Goal: Task Accomplishment & Management: Manage account settings

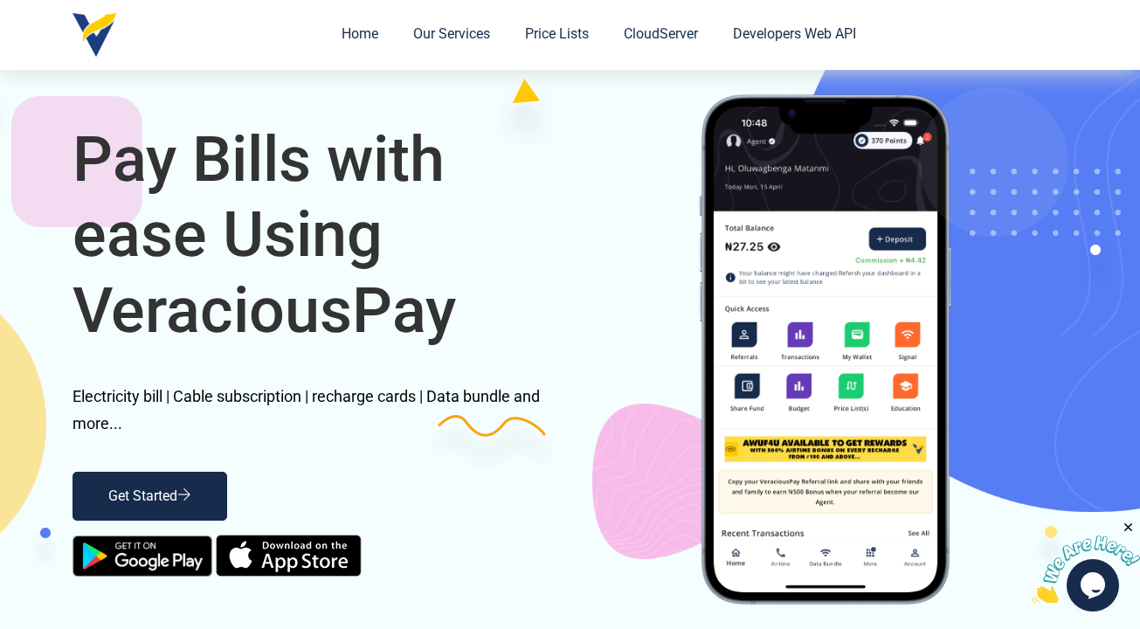
scroll to position [365, 0]
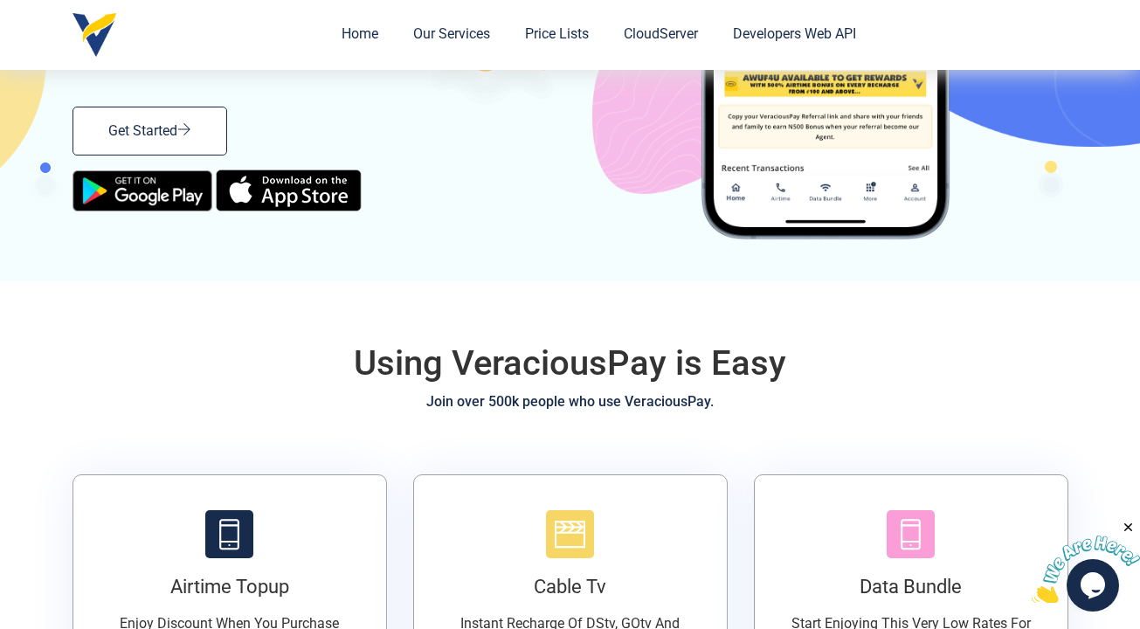
click at [123, 124] on link "Get Started" at bounding box center [150, 131] width 155 height 49
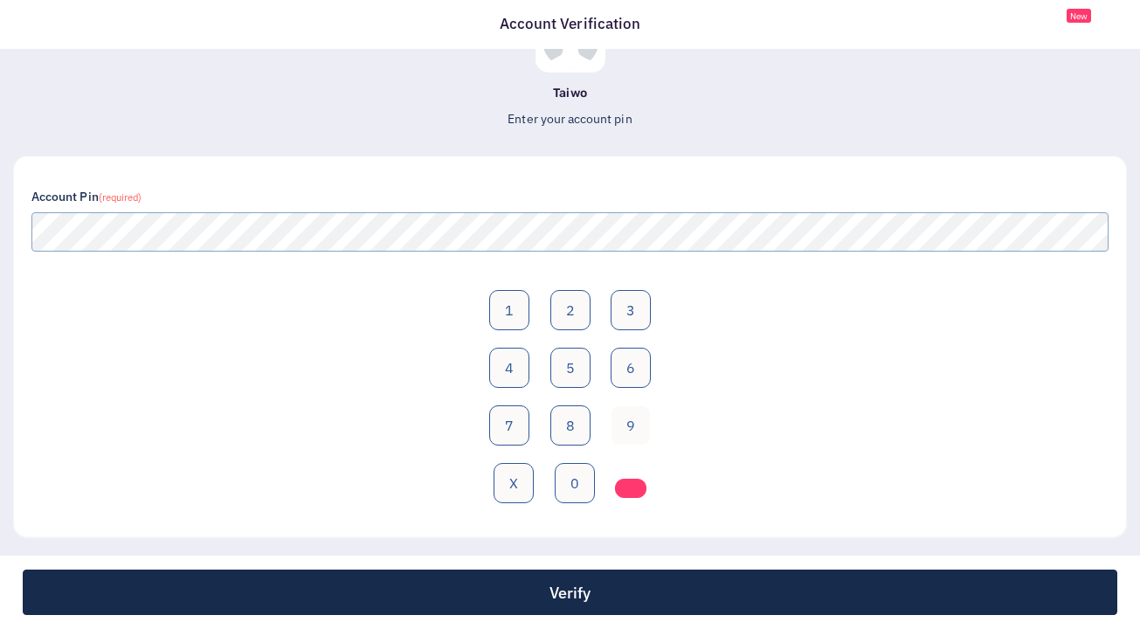
scroll to position [101, 0]
click at [640, 412] on button "9" at bounding box center [631, 425] width 40 height 40
click at [577, 479] on button "0" at bounding box center [575, 483] width 40 height 40
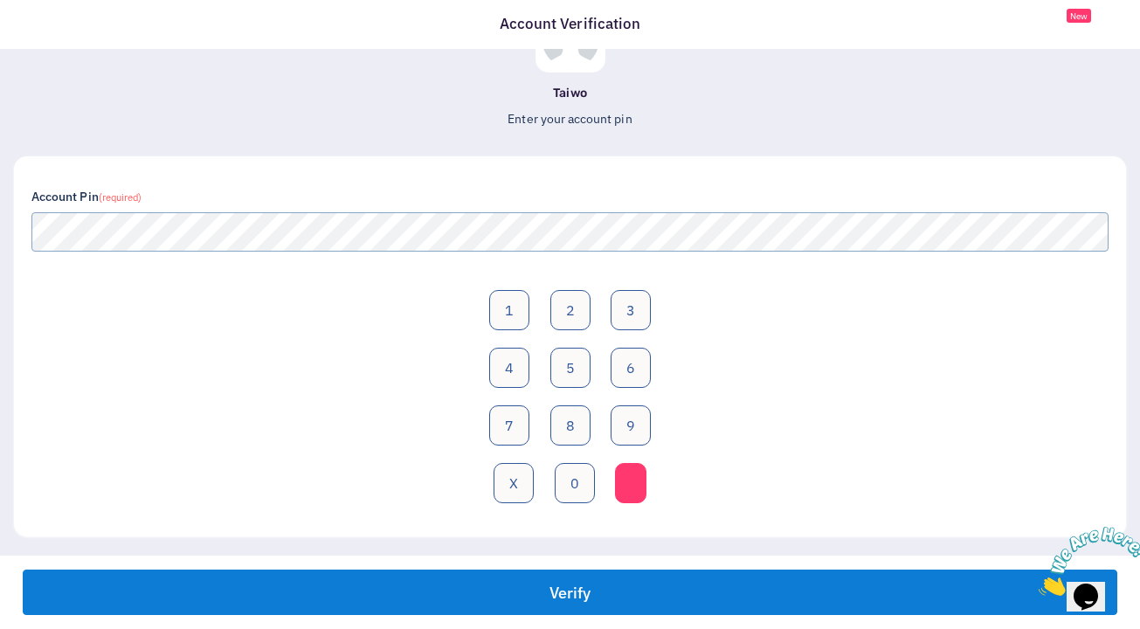
scroll to position [0, 0]
click at [577, 605] on button "Verify" at bounding box center [570, 592] width 1095 height 45
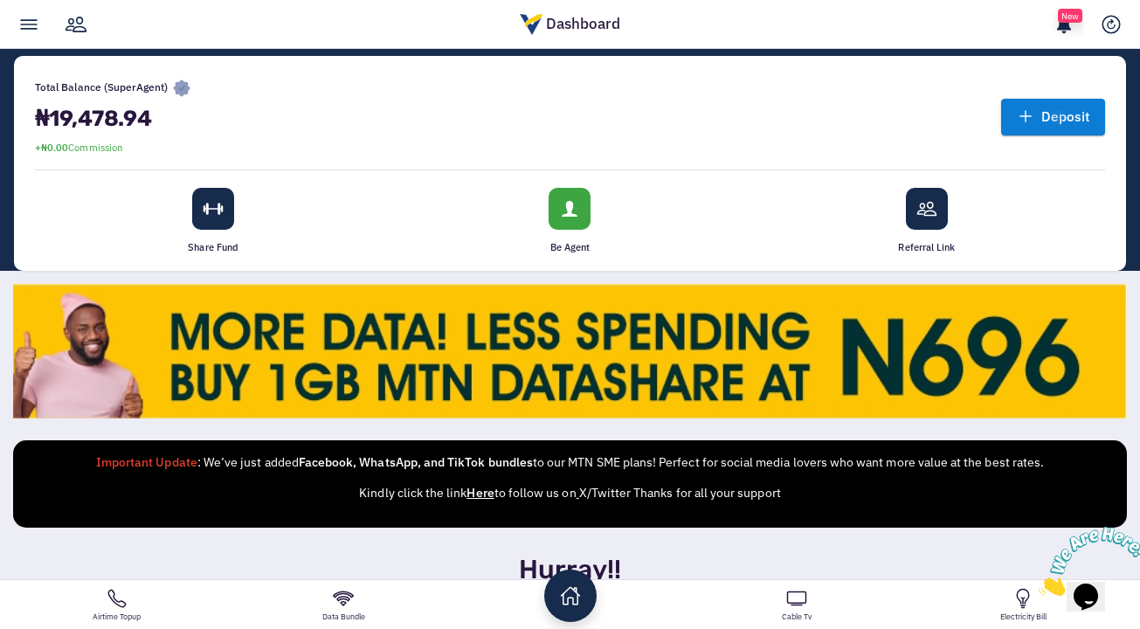
click at [1059, 115] on link "Deposit" at bounding box center [1053, 117] width 104 height 36
